Goal: Task Accomplishment & Management: Use online tool/utility

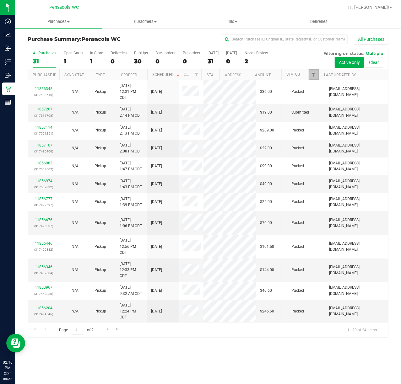
click at [313, 72] on link "Filter" at bounding box center [314, 74] width 10 height 11
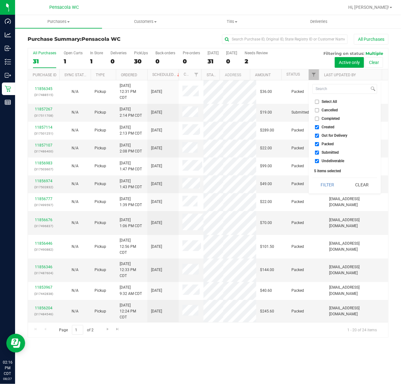
click at [319, 102] on label "Select All" at bounding box center [326, 102] width 22 height 4
click at [319, 102] on input "Select All" at bounding box center [317, 102] width 4 height 4
checkbox input "true"
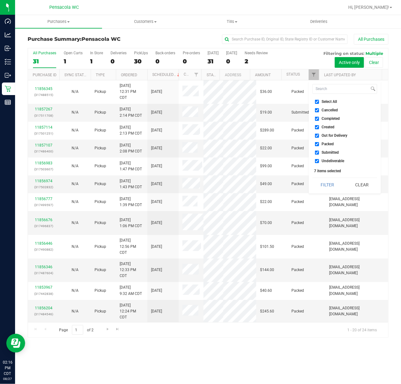
click at [319, 102] on label "Select All" at bounding box center [326, 102] width 22 height 4
click at [319, 102] on input "Select All" at bounding box center [317, 102] width 4 height 4
checkbox input "false"
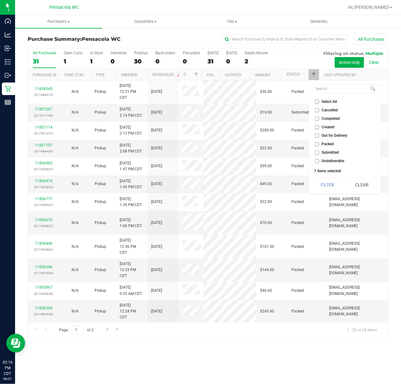
checkbox input "false"
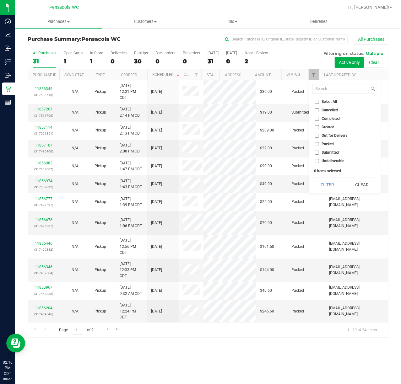
click at [315, 153] on input "Submitted" at bounding box center [317, 153] width 4 height 4
checkbox input "true"
click at [318, 182] on button "Filter" at bounding box center [327, 185] width 30 height 14
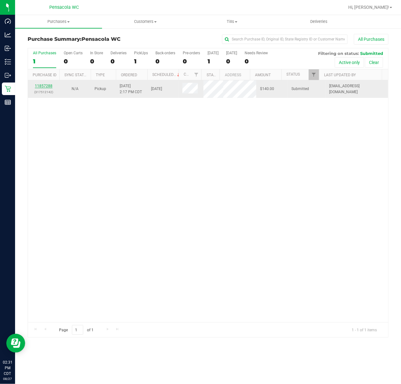
click at [50, 85] on link "11857288" at bounding box center [44, 86] width 18 height 4
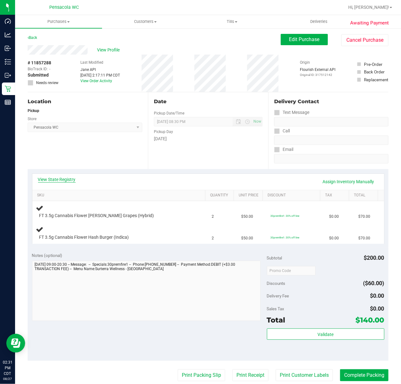
click at [72, 181] on link "View State Registry" at bounding box center [57, 179] width 38 height 6
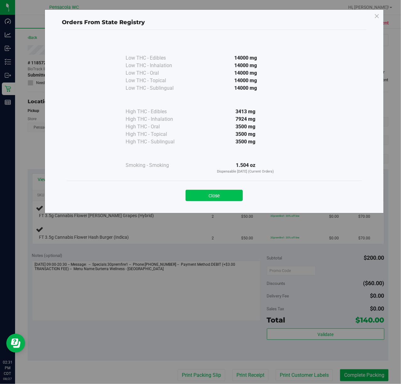
click at [226, 196] on button "Close" at bounding box center [213, 195] width 57 height 11
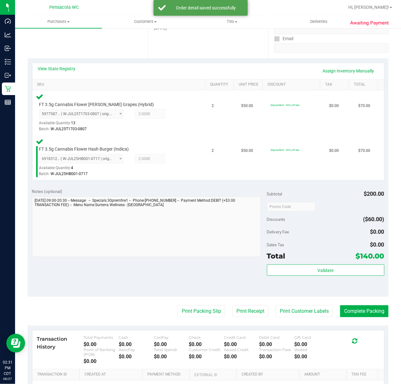
scroll to position [132, 0]
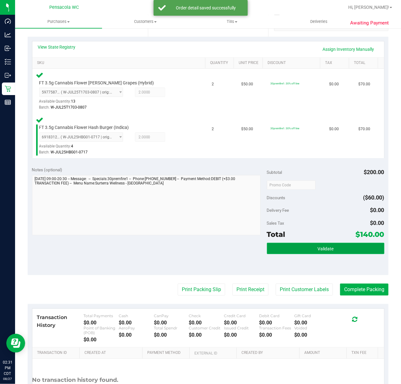
click at [344, 246] on button "Validate" at bounding box center [325, 248] width 117 height 11
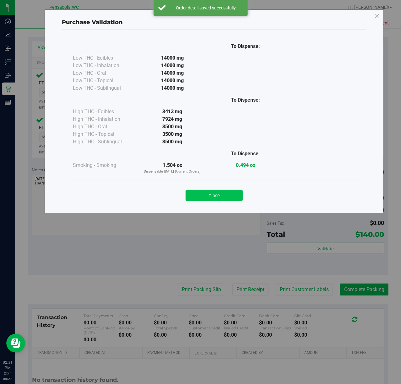
click at [236, 196] on button "Close" at bounding box center [213, 195] width 57 height 11
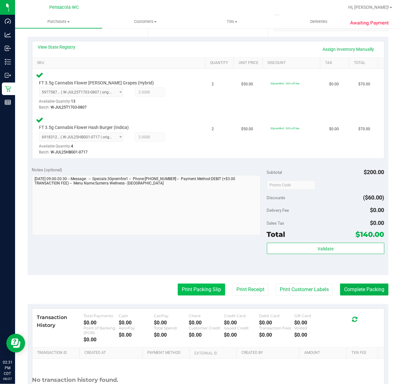
click at [200, 289] on button "Print Packing Slip" at bounding box center [201, 290] width 47 height 12
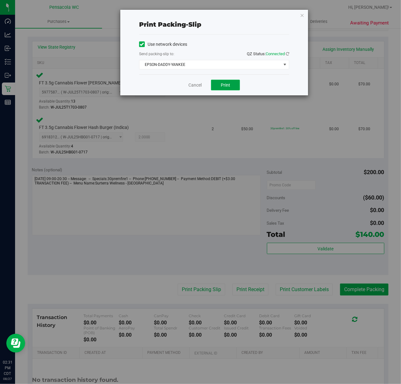
click at [226, 86] on span "Print" at bounding box center [225, 85] width 9 height 5
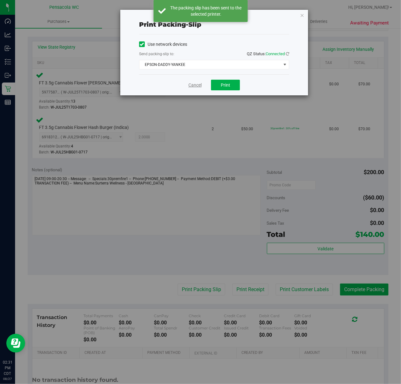
click at [195, 85] on link "Cancel" at bounding box center [194, 85] width 13 height 7
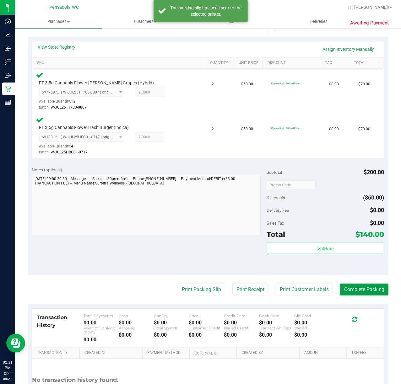
click at [368, 292] on button "Complete Packing" at bounding box center [364, 290] width 48 height 12
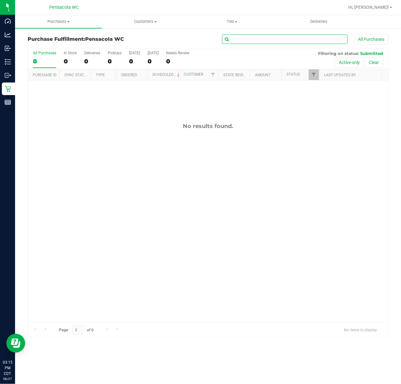
click at [272, 38] on input "text" at bounding box center [285, 39] width 126 height 9
type input "[PERSON_NAME]"
click at [313, 75] on span "Filter" at bounding box center [313, 74] width 5 height 5
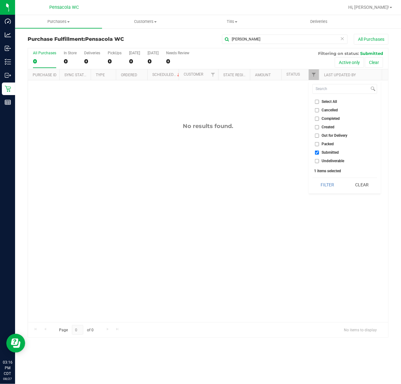
click at [331, 104] on li "Select All" at bounding box center [344, 102] width 65 height 7
click at [329, 110] on span "Cancelled" at bounding box center [330, 110] width 16 height 4
click at [319, 110] on input "Cancelled" at bounding box center [317, 110] width 4 height 4
checkbox input "true"
click at [316, 103] on input "Select All" at bounding box center [317, 102] width 4 height 4
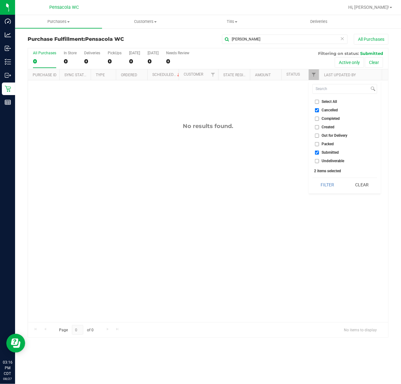
checkbox input "true"
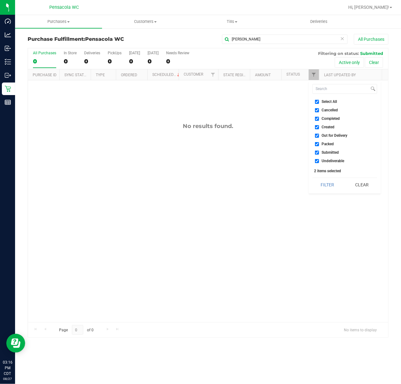
checkbox input "true"
click at [335, 180] on button "Filter" at bounding box center [327, 185] width 30 height 14
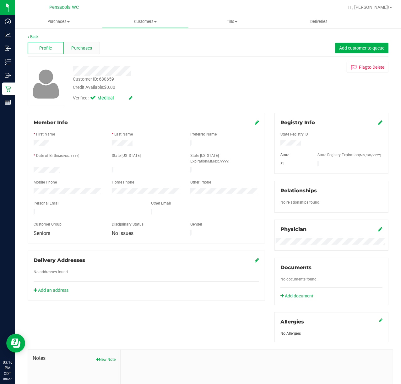
click at [86, 48] on span "Purchases" at bounding box center [81, 48] width 21 height 7
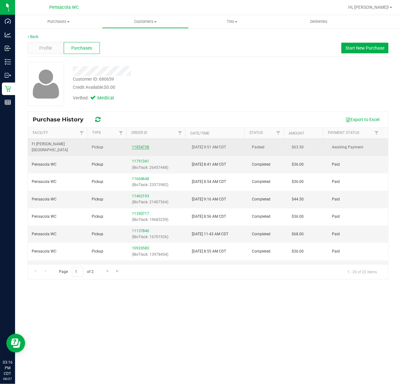
click at [142, 146] on link "11854738" at bounding box center [141, 147] width 18 height 4
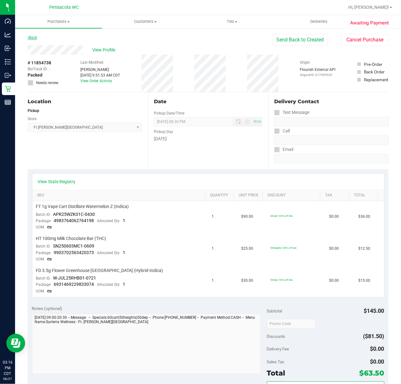
click at [35, 35] on link "Back" at bounding box center [32, 37] width 9 height 4
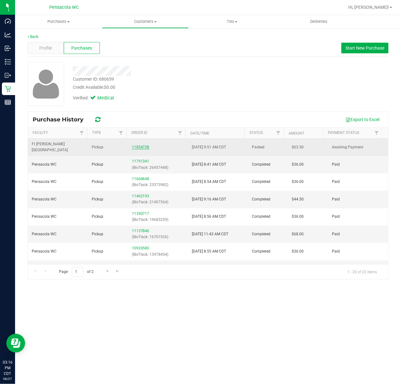
click at [143, 145] on link "11854738" at bounding box center [141, 147] width 18 height 4
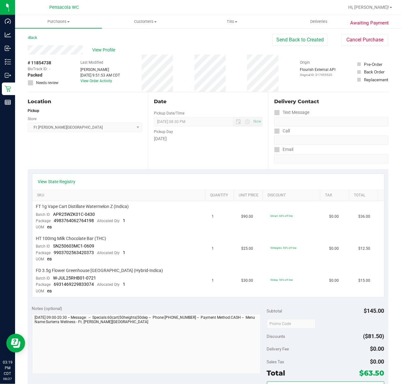
click at [48, 62] on span "# 11854738" at bounding box center [40, 63] width 24 height 7
copy span "11854738"
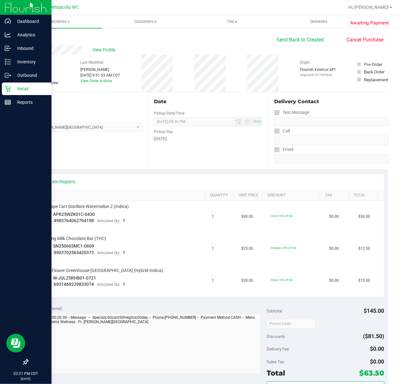
click at [14, 89] on p "Retail" at bounding box center [30, 89] width 38 height 8
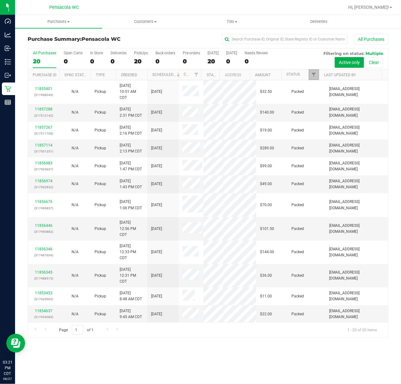
click at [314, 74] on span "Filter" at bounding box center [313, 74] width 5 height 5
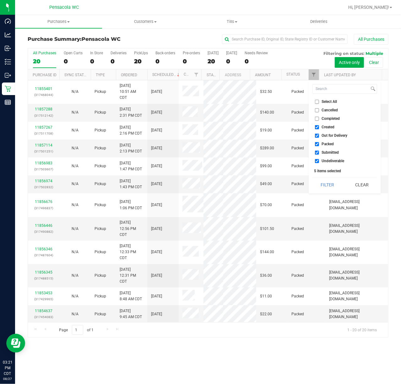
click at [316, 102] on input "Select All" at bounding box center [317, 102] width 4 height 4
checkbox input "true"
click at [316, 102] on input "Select All" at bounding box center [317, 102] width 4 height 4
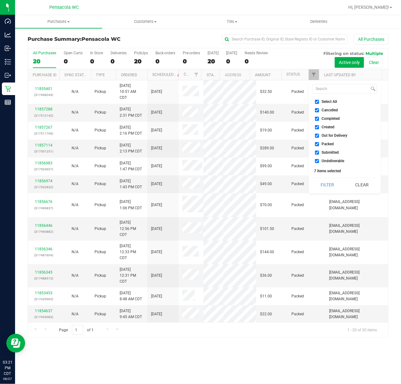
checkbox input "false"
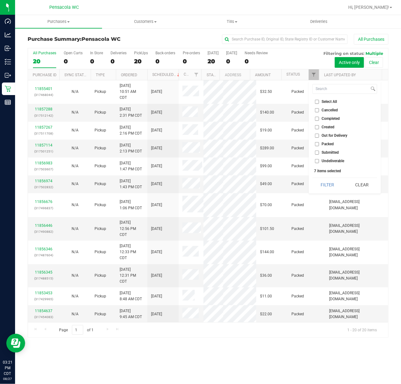
checkbox input "false"
click at [330, 154] on span "Submitted" at bounding box center [330, 153] width 17 height 4
click at [319, 155] on input "Submitted" at bounding box center [317, 153] width 4 height 4
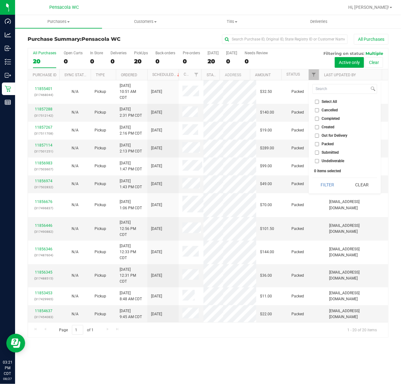
checkbox input "true"
click at [332, 181] on button "Filter" at bounding box center [327, 185] width 30 height 14
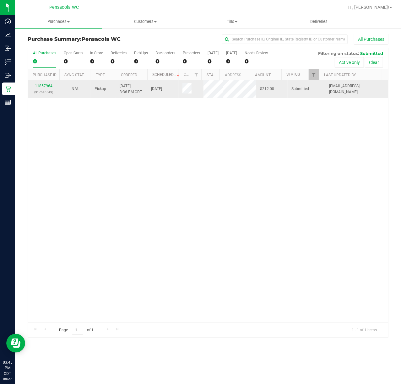
click at [46, 88] on div "11857964 (317516549)" at bounding box center [44, 89] width 24 height 12
click at [48, 87] on link "11857964" at bounding box center [44, 86] width 18 height 4
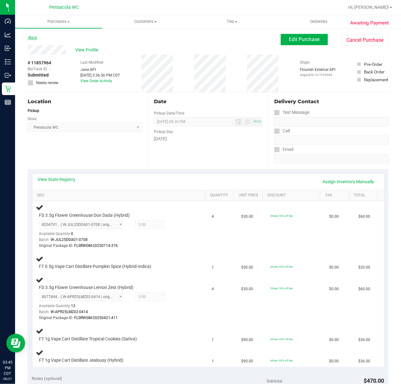
click at [33, 37] on link "Back" at bounding box center [32, 37] width 9 height 4
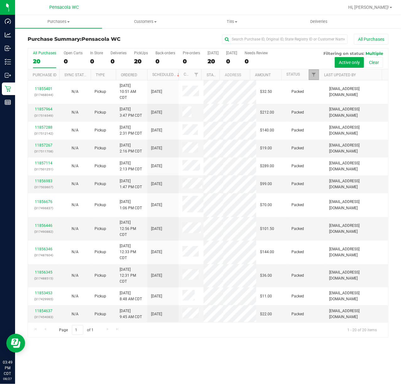
click at [315, 72] on link "Filter" at bounding box center [314, 74] width 10 height 11
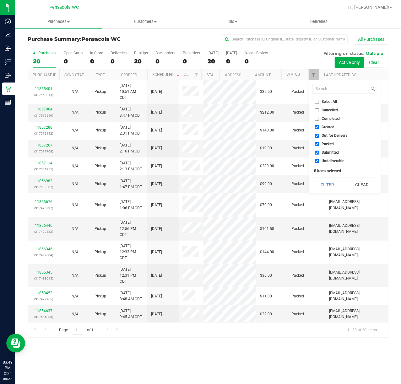
click at [317, 100] on input "Select All" at bounding box center [317, 102] width 4 height 4
checkbox input "true"
click at [317, 100] on input "Select All" at bounding box center [317, 102] width 4 height 4
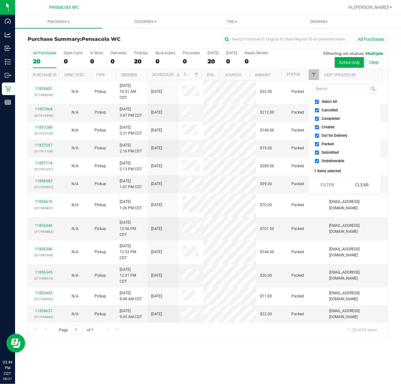
checkbox input "false"
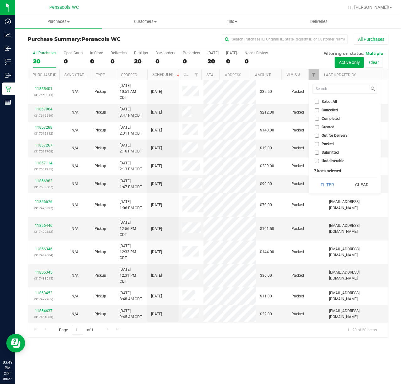
checkbox input "false"
click at [319, 152] on label "Submitted" at bounding box center [327, 153] width 24 height 4
click at [319, 152] on input "Submitted" at bounding box center [317, 153] width 4 height 4
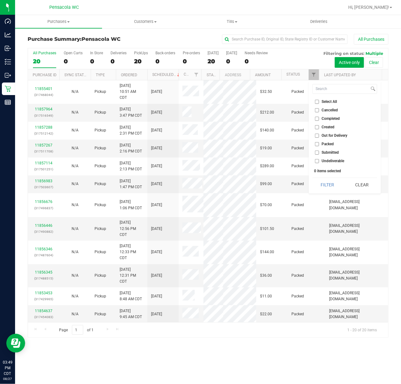
checkbox input "true"
click at [319, 189] on button "Filter" at bounding box center [327, 185] width 30 height 14
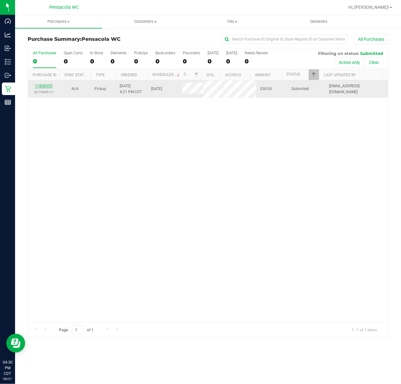
click at [45, 87] on link "11858355" at bounding box center [44, 86] width 18 height 4
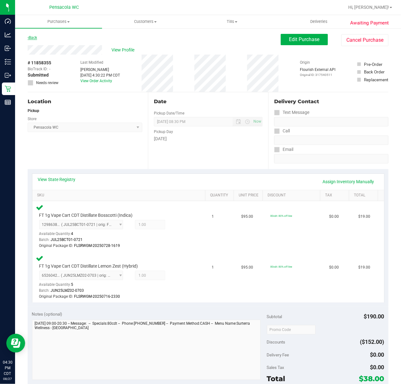
click at [34, 37] on link "Back" at bounding box center [32, 37] width 9 height 4
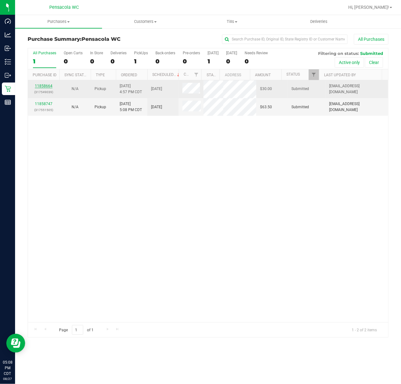
click at [40, 86] on link "11858664" at bounding box center [44, 86] width 18 height 4
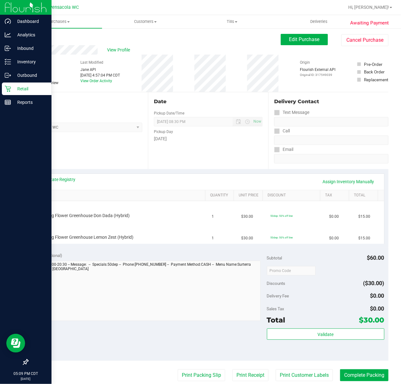
click at [8, 89] on icon at bounding box center [8, 89] width 6 height 6
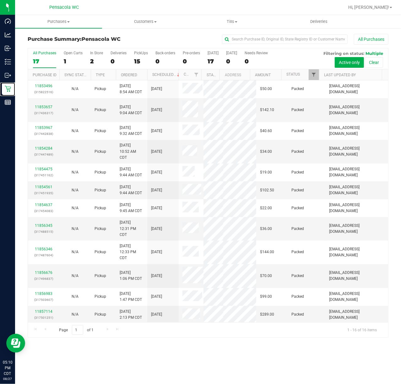
click at [314, 72] on span "Filter" at bounding box center [313, 74] width 5 height 5
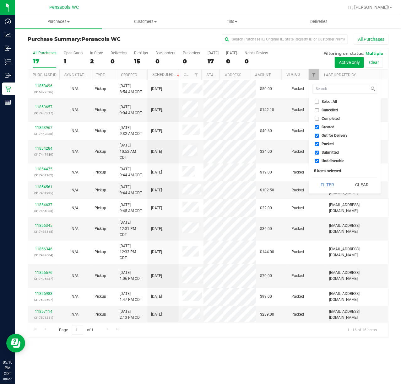
click at [331, 136] on span "Out for Delivery" at bounding box center [335, 136] width 26 height 4
click at [319, 136] on input "Out for Delivery" at bounding box center [317, 136] width 4 height 4
click at [332, 136] on span "Out for Delivery" at bounding box center [335, 136] width 26 height 4
click at [319, 136] on input "Out for Delivery" at bounding box center [317, 136] width 4 height 4
checkbox input "true"
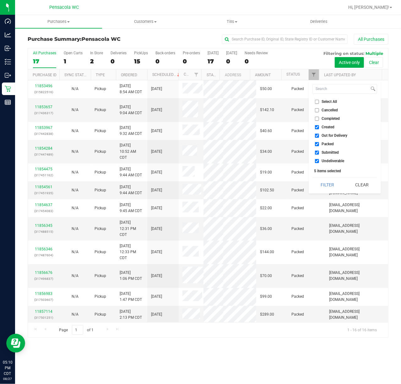
click at [332, 126] on span "Created" at bounding box center [328, 127] width 13 height 4
click at [319, 126] on input "Created" at bounding box center [317, 127] width 4 height 4
checkbox input "false"
click at [332, 135] on span "Out for Delivery" at bounding box center [335, 136] width 26 height 4
click at [319, 135] on input "Out for Delivery" at bounding box center [317, 136] width 4 height 4
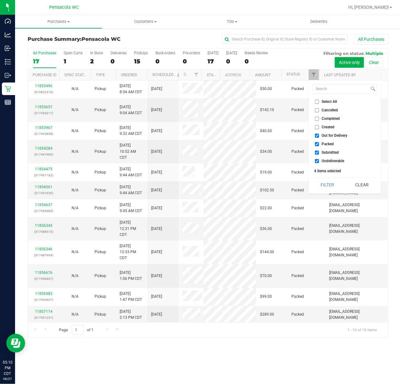
checkbox input "false"
click at [334, 161] on span "Undeliverable" at bounding box center [333, 161] width 23 height 4
click at [319, 161] on input "Undeliverable" at bounding box center [317, 161] width 4 height 4
checkbox input "false"
click at [332, 146] on span "Packed" at bounding box center [328, 144] width 12 height 4
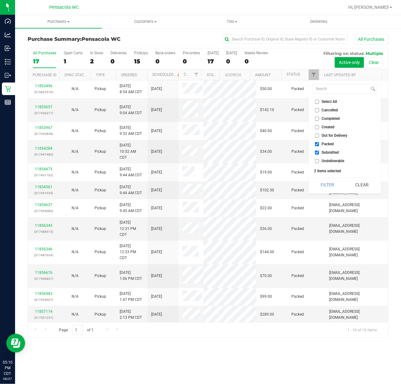
click at [319, 146] on input "Packed" at bounding box center [317, 144] width 4 height 4
checkbox input "false"
click at [328, 186] on button "Filter" at bounding box center [327, 185] width 30 height 14
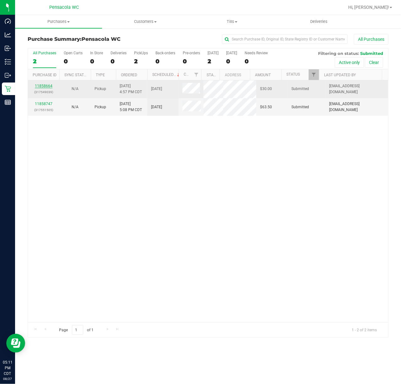
click at [46, 87] on link "11858664" at bounding box center [44, 86] width 18 height 4
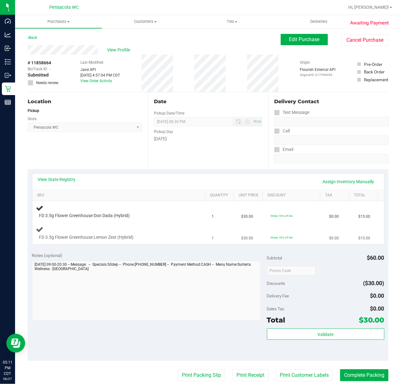
click at [158, 230] on div "FD 3.5g Flower Greenhouse Lemon Zest (Hybrid)" at bounding box center [120, 233] width 168 height 15
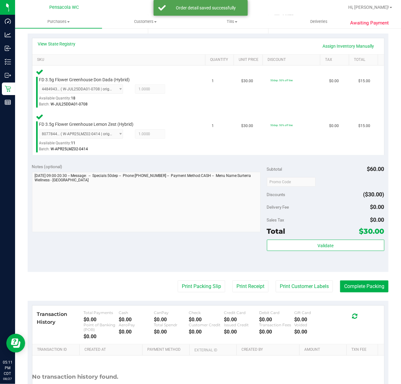
scroll to position [135, 0]
click at [341, 267] on div "Validate" at bounding box center [325, 254] width 117 height 28
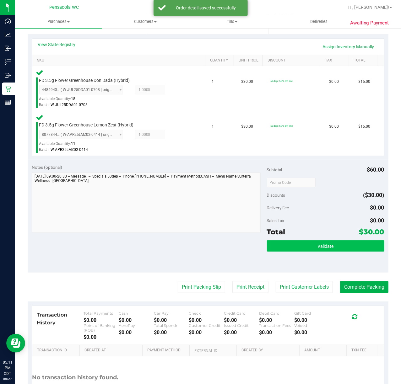
click at [330, 251] on button "Validate" at bounding box center [325, 245] width 117 height 11
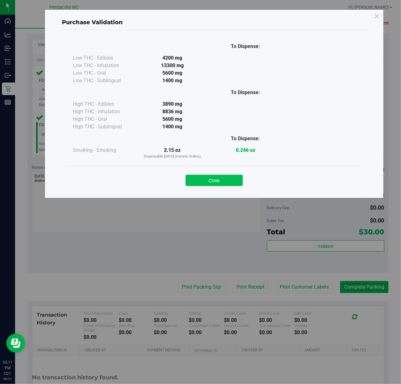
click at [212, 181] on button "Close" at bounding box center [213, 180] width 57 height 11
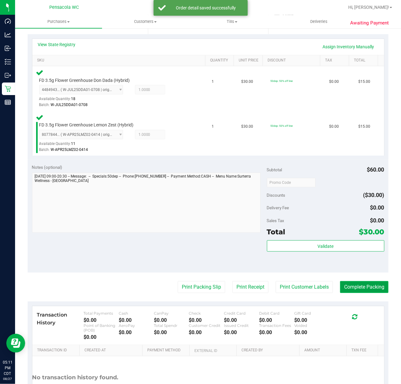
click at [367, 284] on button "Complete Packing" at bounding box center [364, 287] width 48 height 12
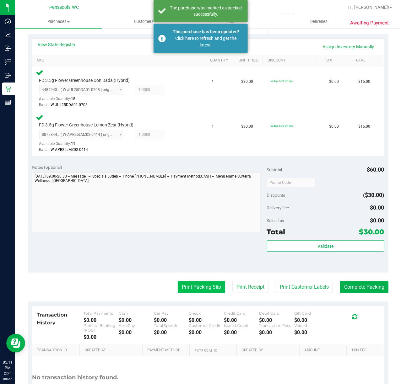
click at [183, 290] on button "Print Packing Slip" at bounding box center [201, 287] width 47 height 12
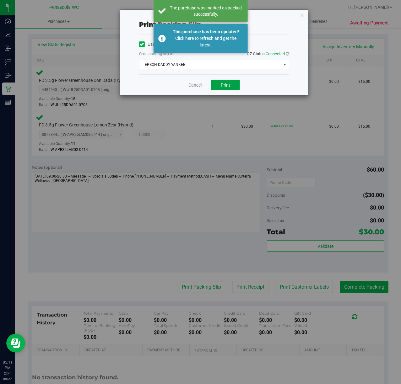
click at [225, 83] on span "Print" at bounding box center [225, 85] width 9 height 5
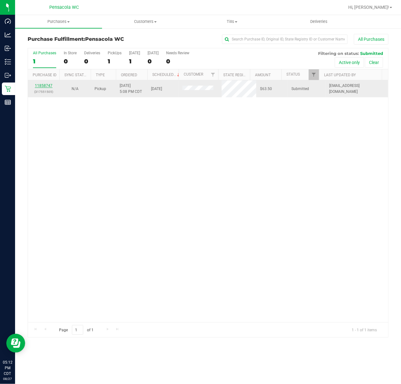
click at [43, 86] on link "11858747" at bounding box center [44, 85] width 18 height 4
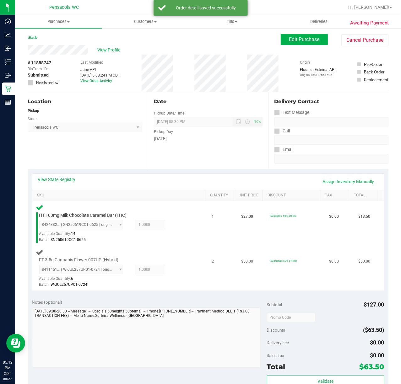
click at [197, 246] on td "FT 3.5g Cannabis Flower 007UP (Hybrid) 8411451593054707 ( W-JUL257UP01-0724 | o…" at bounding box center [120, 268] width 176 height 45
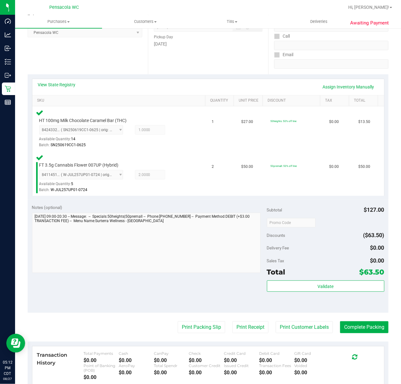
scroll to position [155, 0]
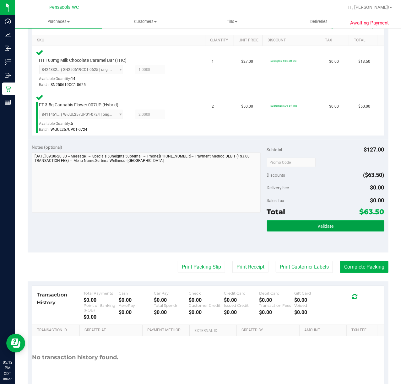
click at [324, 224] on span "Validate" at bounding box center [325, 226] width 16 height 5
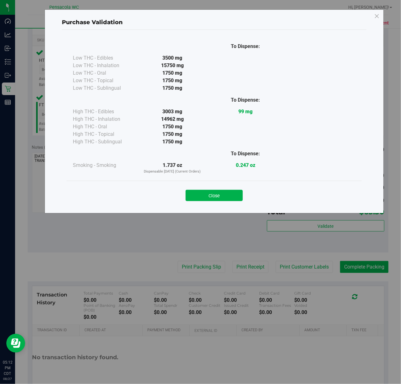
click at [195, 266] on div "Purchase Validation To Dispense: Low THC - Edibles 3500 mg" at bounding box center [202, 192] width 405 height 384
click at [221, 198] on button "Close" at bounding box center [213, 195] width 57 height 11
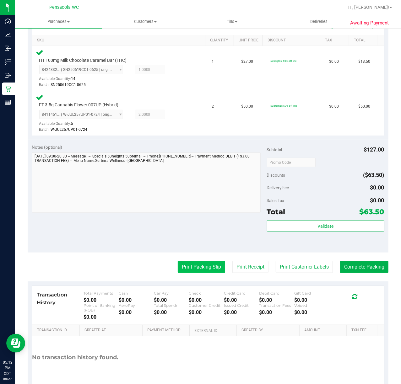
click at [196, 269] on button "Print Packing Slip" at bounding box center [201, 267] width 47 height 12
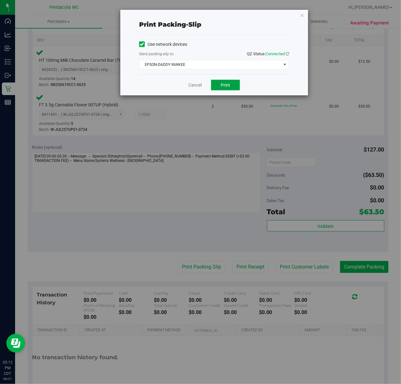
click at [225, 85] on span "Print" at bounding box center [225, 85] width 9 height 5
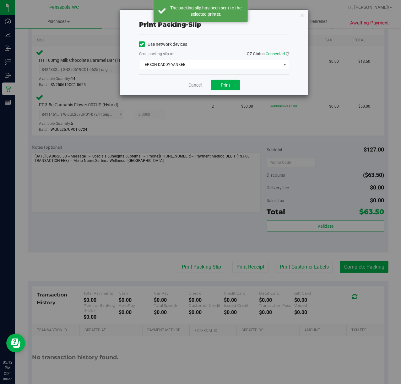
click at [197, 84] on link "Cancel" at bounding box center [194, 85] width 13 height 7
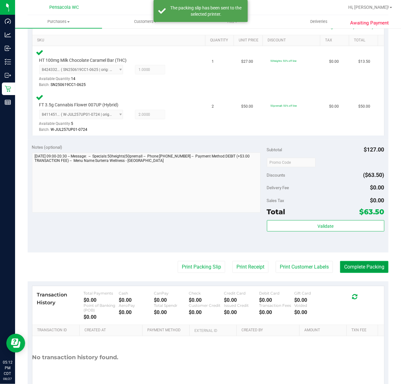
click at [368, 270] on button "Complete Packing" at bounding box center [364, 267] width 48 height 12
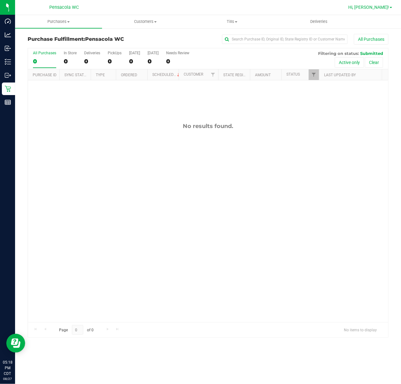
click at [391, 8] on span at bounding box center [390, 7] width 3 height 1
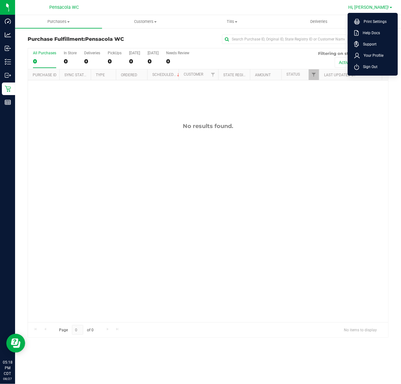
click at [374, 72] on li "Sign Out" at bounding box center [372, 66] width 47 height 11
